Goal: Task Accomplishment & Management: Use online tool/utility

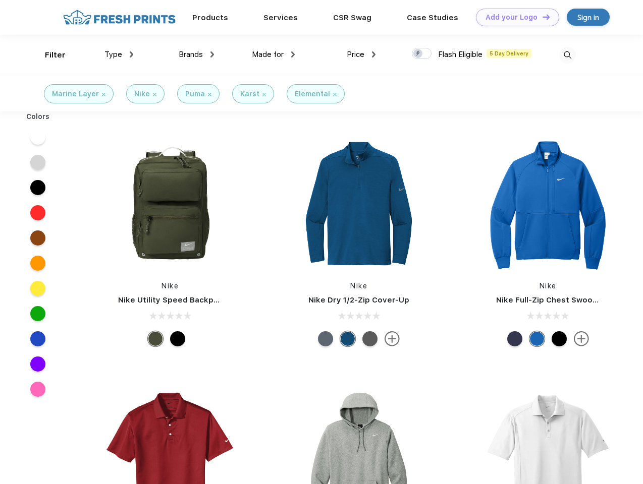
scroll to position [1, 0]
click at [514, 17] on link "Add your Logo Design Tool" at bounding box center [517, 18] width 83 height 18
click at [0, 0] on div "Design Tool" at bounding box center [0, 0] width 0 height 0
click at [542, 17] on link "Add your Logo Design Tool" at bounding box center [517, 18] width 83 height 18
click at [48, 55] on div "Filter" at bounding box center [55, 55] width 21 height 12
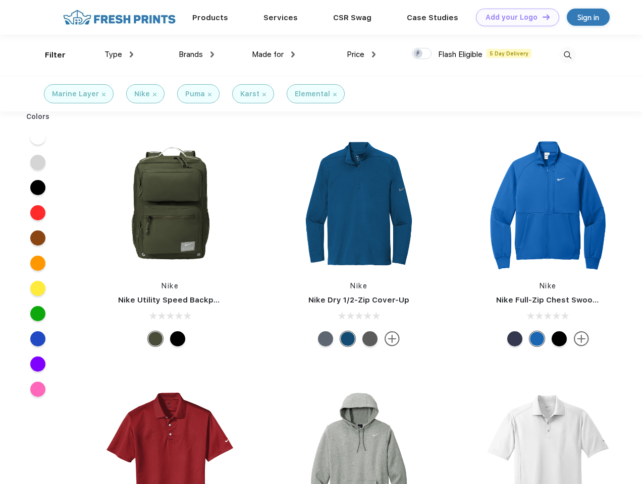
click at [119, 55] on span "Type" at bounding box center [113, 54] width 18 height 9
click at [196, 55] on span "Brands" at bounding box center [191, 54] width 24 height 9
click at [274, 55] on span "Made for" at bounding box center [268, 54] width 32 height 9
click at [361, 55] on span "Price" at bounding box center [356, 54] width 18 height 9
click at [422, 54] on div at bounding box center [422, 53] width 20 height 11
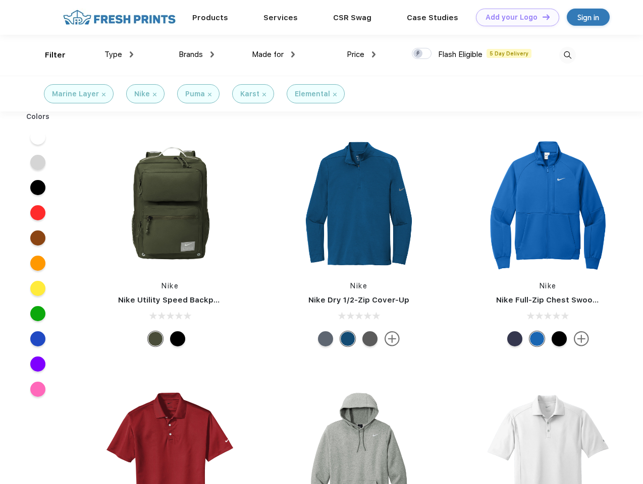
click at [418, 54] on input "checkbox" at bounding box center [415, 50] width 7 height 7
click at [567, 55] on img at bounding box center [567, 55] width 17 height 17
